Goal: Task Accomplishment & Management: Use online tool/utility

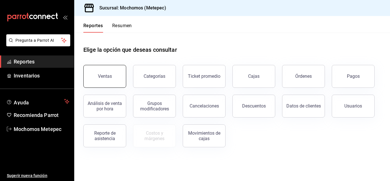
click at [116, 70] on button "Ventas" at bounding box center [104, 76] width 43 height 23
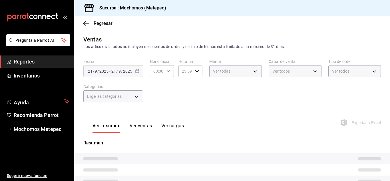
type input "05:00"
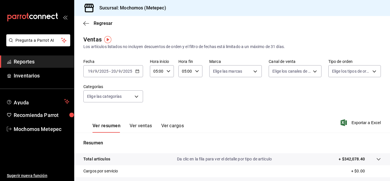
click at [139, 71] on div "[DATE] [DATE] - [DATE] [DATE]" at bounding box center [113, 71] width 60 height 12
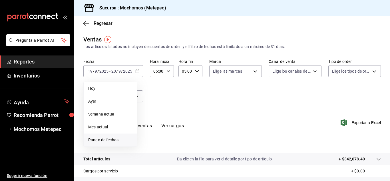
click at [105, 134] on li "Rango de fechas" at bounding box center [110, 139] width 53 height 13
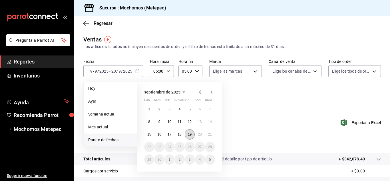
click at [191, 134] on abbr "19" at bounding box center [190, 134] width 4 height 4
click at [197, 134] on button "20" at bounding box center [200, 134] width 10 height 10
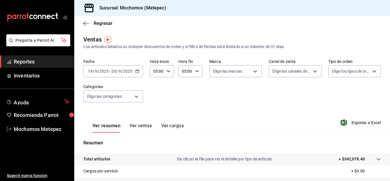
click at [139, 72] on div "[DATE] [DATE] - [DATE] [DATE]" at bounding box center [113, 71] width 60 height 12
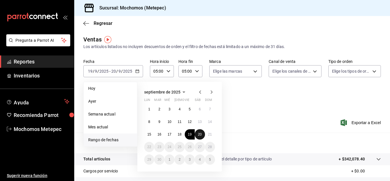
click at [199, 136] on abbr "20" at bounding box center [200, 134] width 4 height 4
click at [211, 135] on abbr "21" at bounding box center [210, 134] width 4 height 4
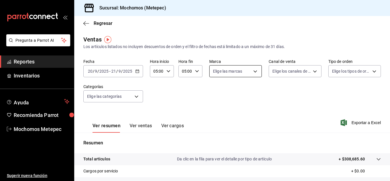
click at [226, 75] on body "Pregunta a Parrot AI Reportes Inventarios Ayuda Recomienda Parrot Mochomos Mete…" at bounding box center [195, 90] width 390 height 181
drag, startPoint x: 226, startPoint y: 91, endPoint x: 238, endPoint y: 89, distance: 12.4
click at [226, 91] on span "Ver todas" at bounding box center [231, 93] width 17 height 6
type input "2365f74e-aa6b-4392-bdf2-72765591bddf"
checkbox input "true"
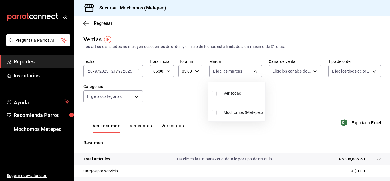
checkbox input "true"
click at [289, 76] on div at bounding box center [195, 90] width 390 height 181
click at [294, 71] on body "Pregunta a Parrot AI Reportes Inventarios Ayuda Recomienda Parrot Mochomos Mete…" at bounding box center [195, 90] width 390 height 181
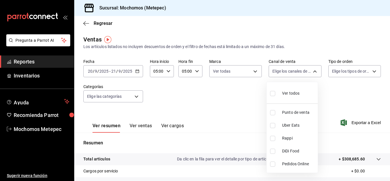
drag, startPoint x: 291, startPoint y: 84, endPoint x: 289, endPoint y: 88, distance: 4.0
click at [290, 85] on li "Ver todos" at bounding box center [291, 92] width 51 height 17
type input "PARROT,UBER_EATS,RAPPI,DIDI_FOOD,ONLINE"
checkbox input "true"
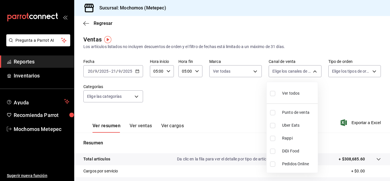
checkbox input "true"
drag, startPoint x: 323, startPoint y: 80, endPoint x: 336, endPoint y: 72, distance: 14.9
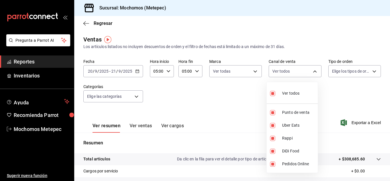
click at [324, 79] on div at bounding box center [195, 90] width 390 height 181
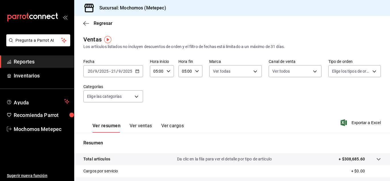
click at [338, 71] on body "Pregunta a Parrot AI Reportes Inventarios Ayuda Recomienda Parrot Mochomos Mete…" at bounding box center [195, 90] width 390 height 181
click at [326, 91] on li "Ver todos" at bounding box center [350, 92] width 51 height 17
type input "3a236ed8-2e24-47ca-8e59-ead494492482,da8509e8-5fca-4f62-958e-973104937870,EXTER…"
checkbox input "true"
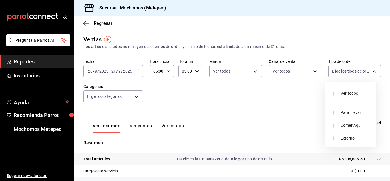
checkbox input "true"
click at [133, 92] on div at bounding box center [195, 90] width 390 height 181
click at [133, 92] on div "Ver todos Para Llevar Comer Aquí Externo" at bounding box center [195, 90] width 390 height 181
click at [133, 92] on body "Pregunta a Parrot AI Reportes Inventarios Ayuda Recomienda Parrot Mochomos Mete…" at bounding box center [195, 90] width 390 height 181
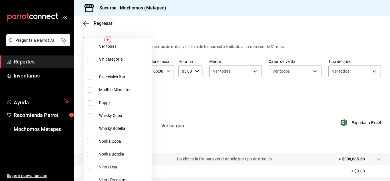
click at [129, 43] on li "Ver todas" at bounding box center [118, 46] width 68 height 13
type input "c9cbc288-c827-488d-81f5-370afefb1912,46081463-7037-4dd2-a9ab-e56ff6a8fa7c,bf958…"
checkbox input "true"
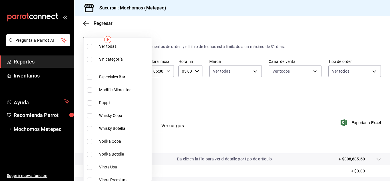
checkbox input "true"
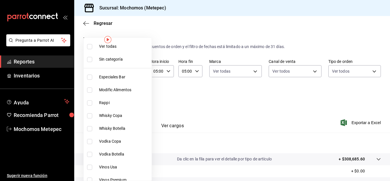
checkbox input "true"
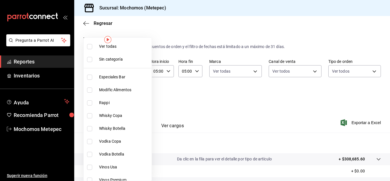
checkbox input "true"
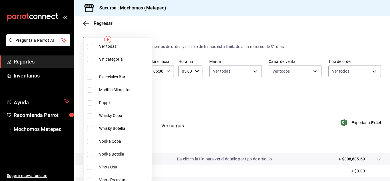
checkbox input "true"
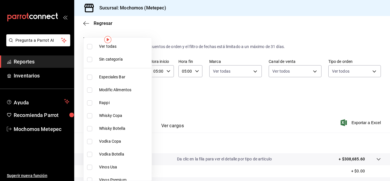
checkbox input "true"
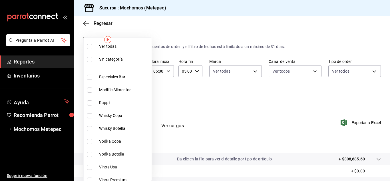
checkbox input "true"
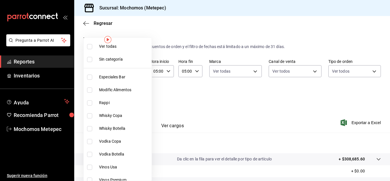
checkbox input "true"
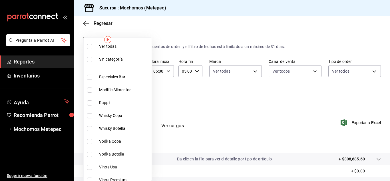
checkbox input "true"
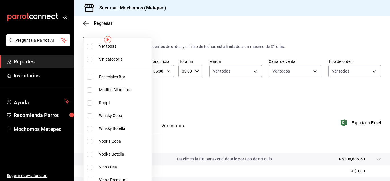
checkbox input "true"
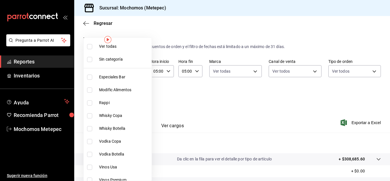
checkbox input "true"
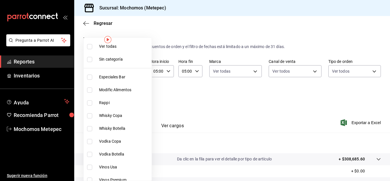
checkbox input "true"
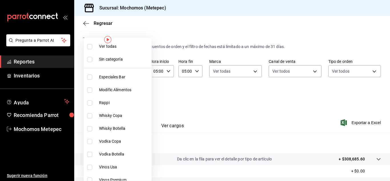
checkbox input "true"
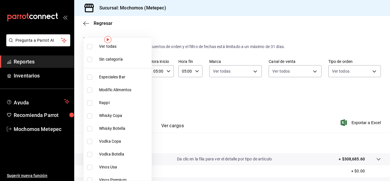
checkbox input "true"
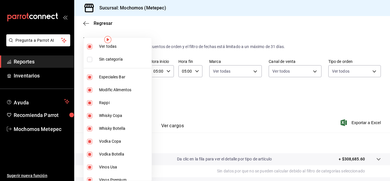
drag, startPoint x: 373, startPoint y: 113, endPoint x: 372, endPoint y: 118, distance: 5.3
click at [373, 115] on div at bounding box center [195, 90] width 390 height 181
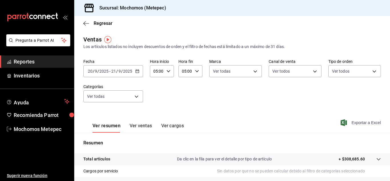
click at [364, 121] on span "Exportar a Excel" at bounding box center [361, 122] width 39 height 7
click at [140, 72] on div "[DATE] [DATE] - [DATE] [DATE]" at bounding box center [113, 71] width 60 height 12
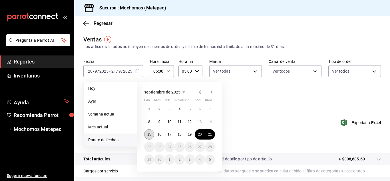
click at [150, 130] on button "15" at bounding box center [149, 134] width 10 height 10
click at [209, 135] on abbr "21" at bounding box center [210, 134] width 4 height 4
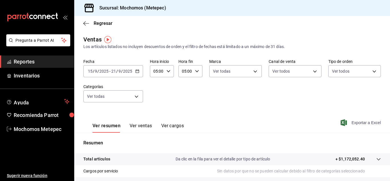
click at [346, 124] on span "Exportar a Excel" at bounding box center [361, 122] width 39 height 7
click at [352, 122] on span "Exportar a Excel" at bounding box center [361, 122] width 39 height 7
click at [140, 73] on div "[DATE] [DATE] - [DATE] [DATE]" at bounding box center [113, 71] width 60 height 12
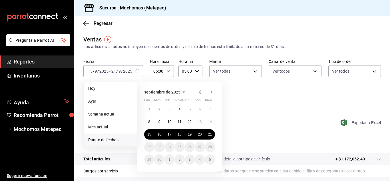
click at [369, 124] on span "Exportar a Excel" at bounding box center [361, 122] width 39 height 7
